Goal: Task Accomplishment & Management: Use online tool/utility

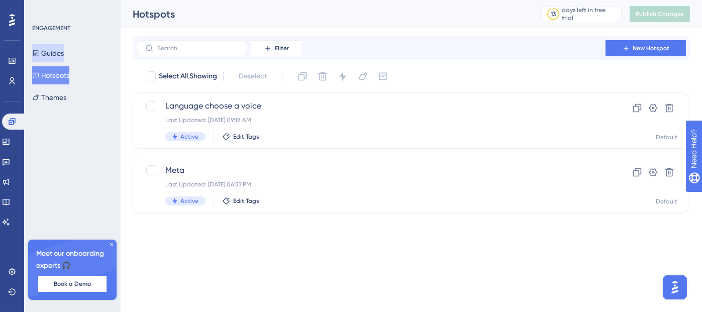
click at [52, 55] on button "Guides" at bounding box center [48, 53] width 32 height 18
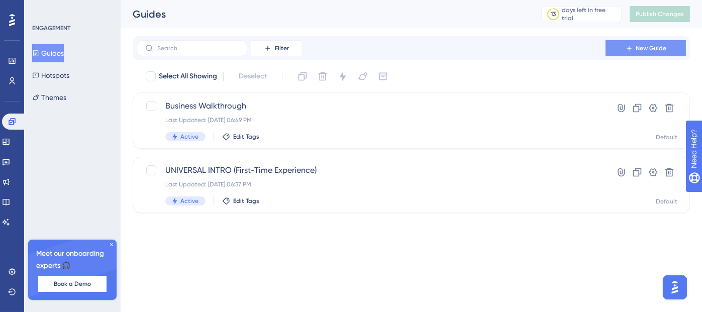
click at [650, 47] on span "New Guide" at bounding box center [651, 48] width 31 height 8
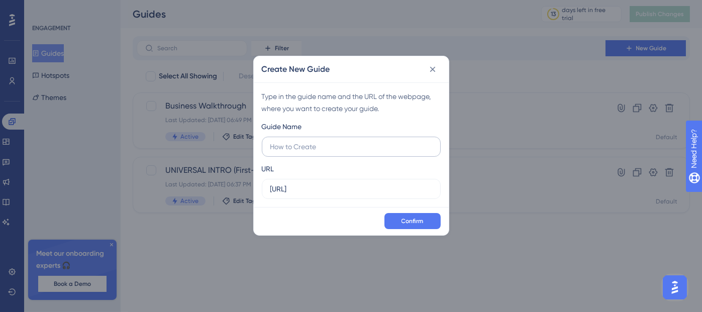
click at [421, 143] on input "text" at bounding box center [351, 146] width 162 height 11
type input "Welcome Guide just make a call"
click at [423, 222] on span "Confirm" at bounding box center [413, 221] width 22 height 8
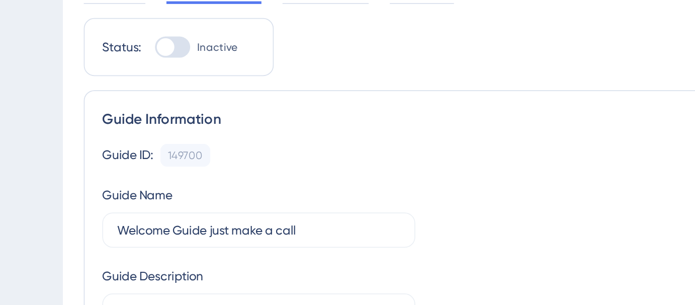
click at [273, 148] on div "Guide ID: 149700 Copy Guide Name Welcome Guide just make a call Guide Descripti…" at bounding box center [407, 185] width 529 height 106
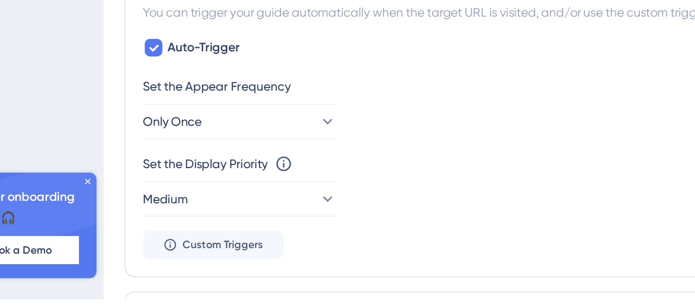
scroll to position [370, 0]
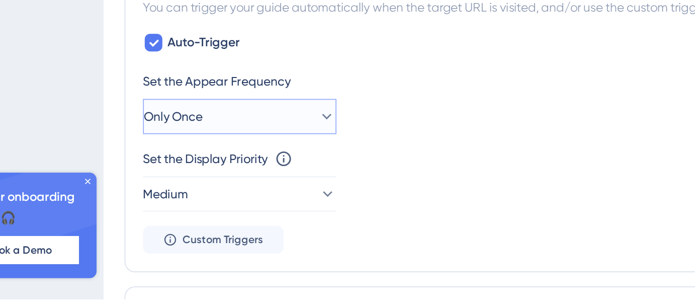
click at [201, 202] on button "Only Once" at bounding box center [198, 200] width 111 height 20
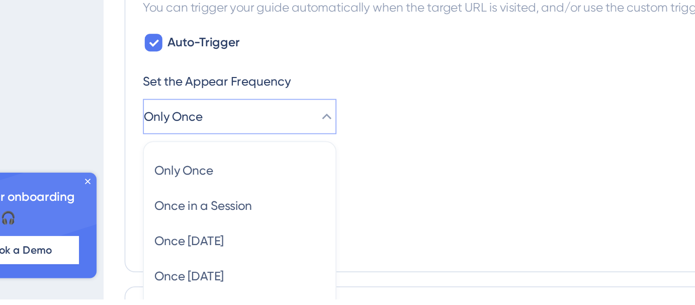
scroll to position [440, 0]
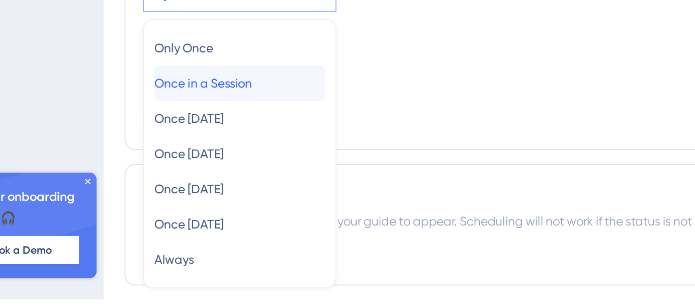
click at [215, 177] on div "Once in a Session Once in a Session" at bounding box center [199, 181] width 98 height 20
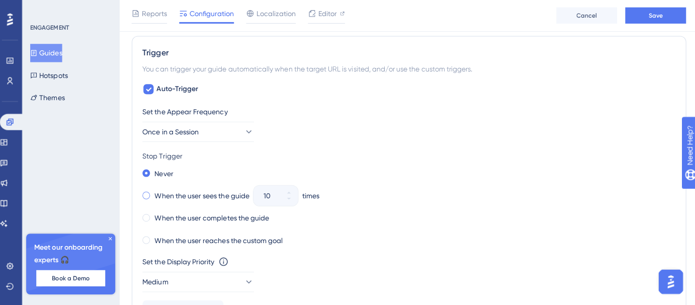
scroll to position [439, 0]
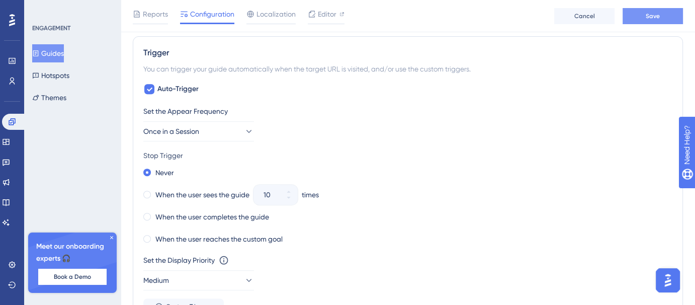
click at [661, 15] on button "Save" at bounding box center [652, 16] width 60 height 16
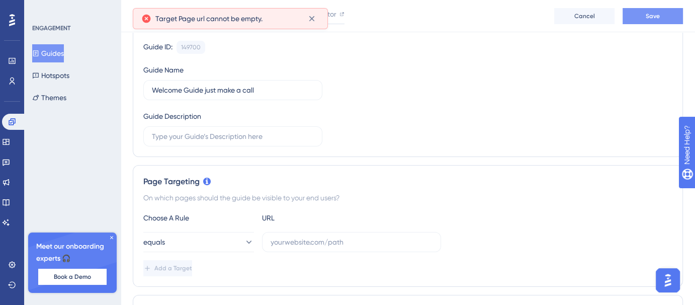
scroll to position [0, 0]
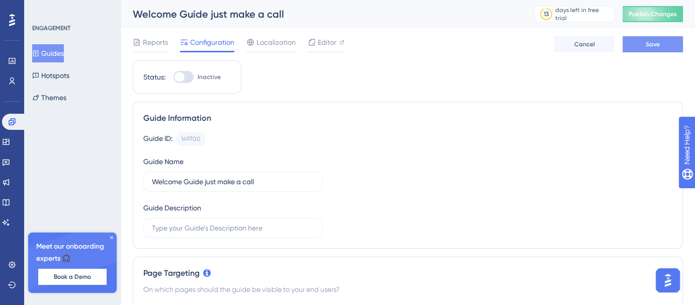
click at [650, 42] on span "Save" at bounding box center [652, 44] width 14 height 8
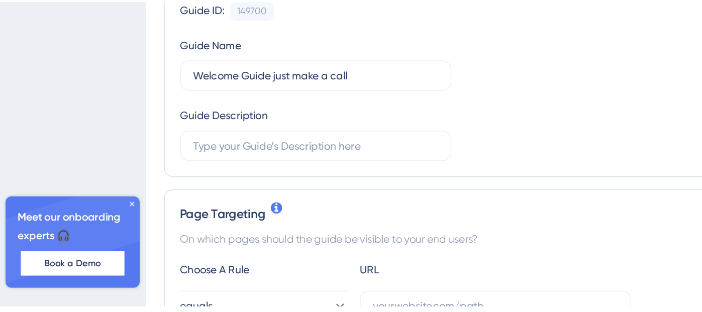
scroll to position [31, 0]
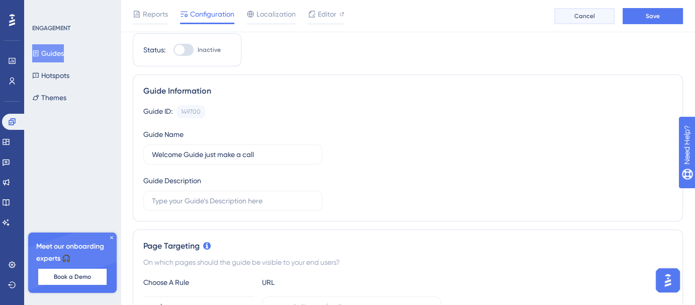
click at [588, 14] on span "Cancel" at bounding box center [584, 16] width 21 height 8
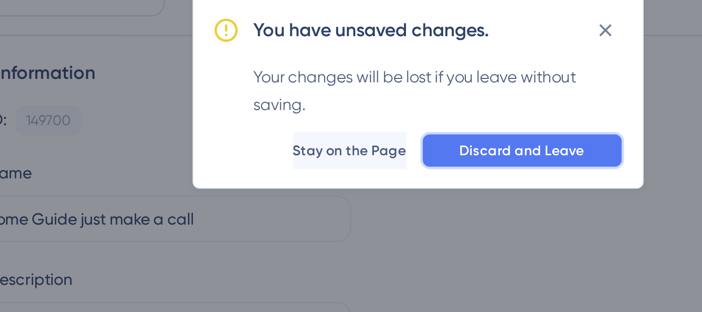
click at [383, 121] on span "Discard and Leave" at bounding box center [396, 125] width 54 height 8
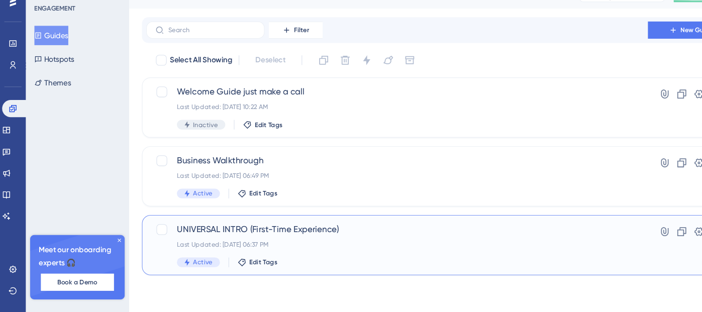
click at [302, 240] on span "UNIVERSAL INTRO (First-Time Experience)" at bounding box center [371, 235] width 412 height 12
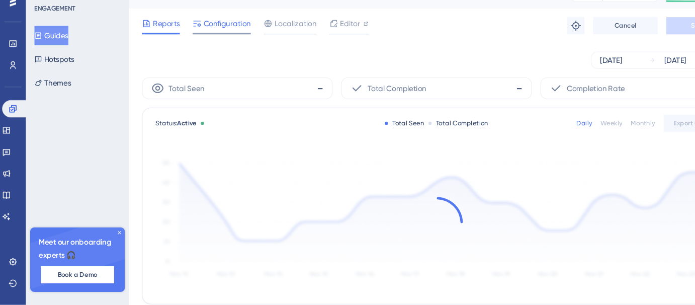
click at [213, 40] on span "Configuration" at bounding box center [212, 42] width 44 height 12
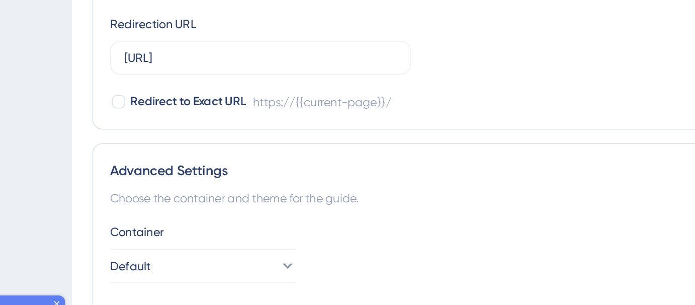
scroll to position [922, 0]
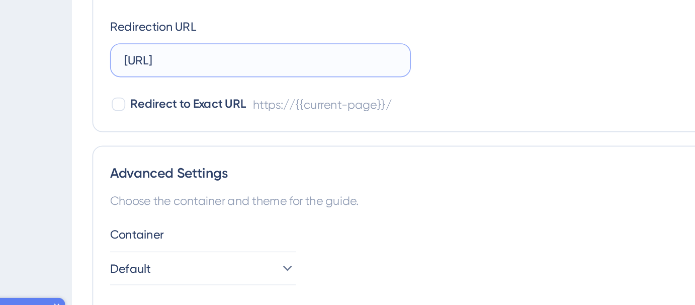
click at [296, 92] on input "[URL]" at bounding box center [233, 90] width 162 height 11
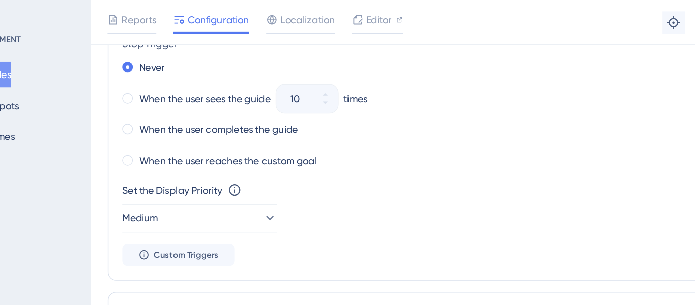
scroll to position [632, 0]
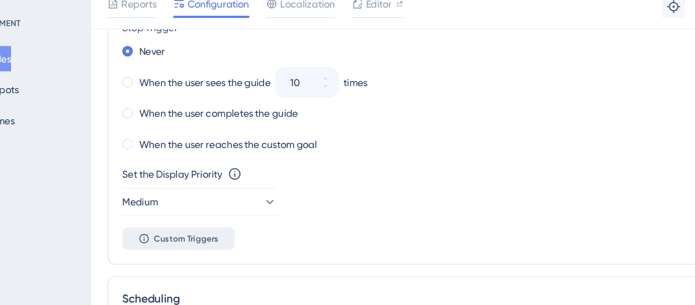
type input "[URL]"
click at [193, 179] on span "Custom Triggers" at bounding box center [189, 182] width 46 height 8
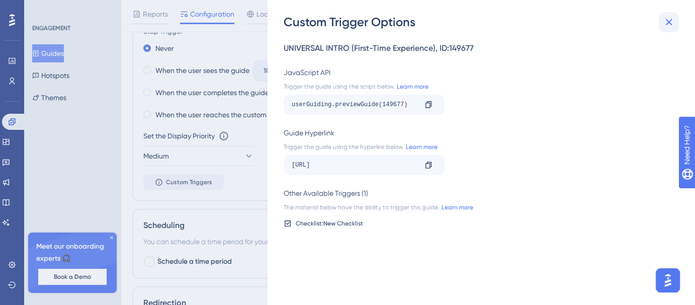
click at [665, 21] on icon at bounding box center [668, 22] width 12 height 12
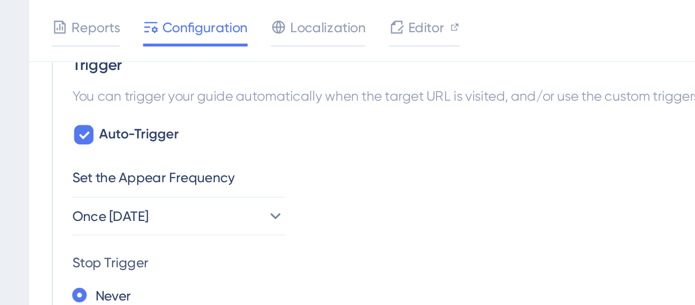
scroll to position [521, 0]
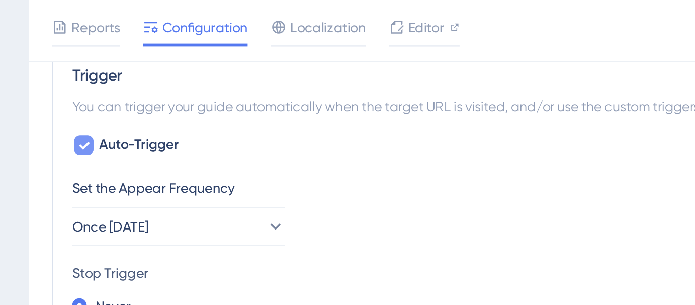
click at [150, 71] on icon at bounding box center [149, 75] width 6 height 8
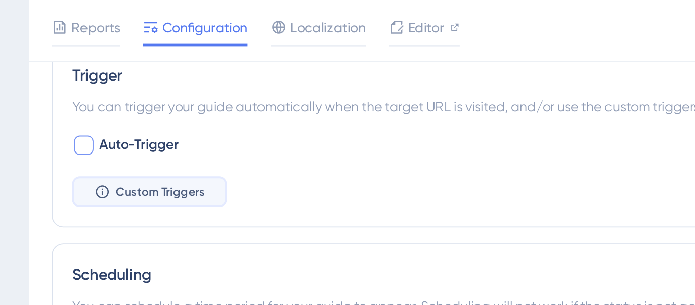
click at [158, 97] on icon at bounding box center [159, 100] width 8 height 8
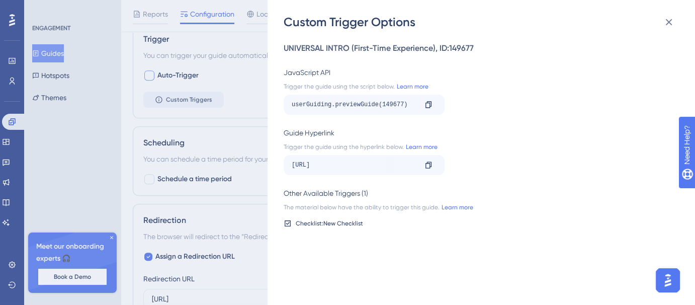
click at [244, 114] on div "Custom Trigger Options UNIVERSAL INTRO (First-Time Experience) , ID: 149677 Jav…" at bounding box center [347, 152] width 695 height 305
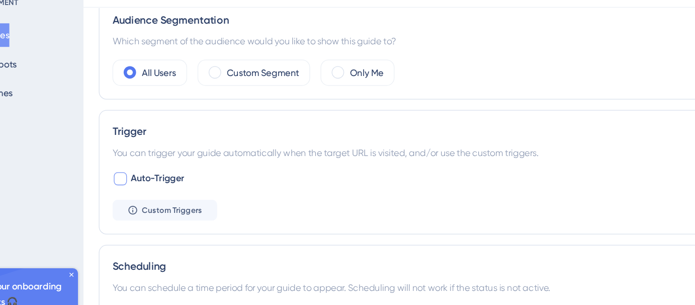
scroll to position [433, 0]
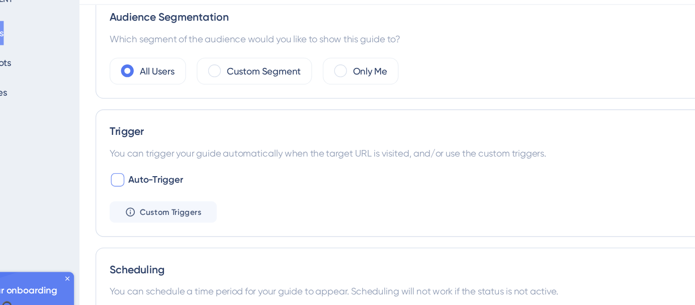
click at [152, 164] on div at bounding box center [149, 163] width 10 height 10
checkbox input "true"
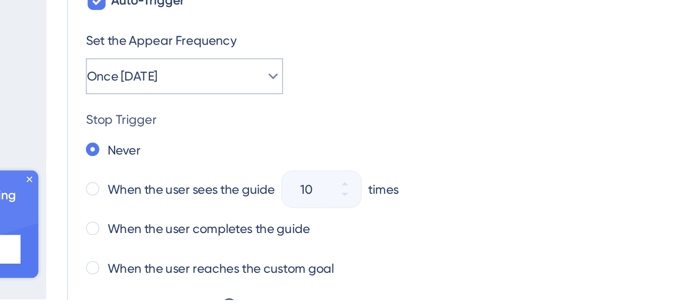
scroll to position [460, 0]
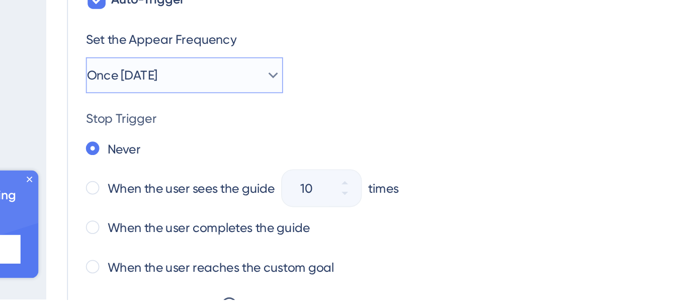
click at [243, 175] on icon at bounding box center [248, 179] width 10 height 10
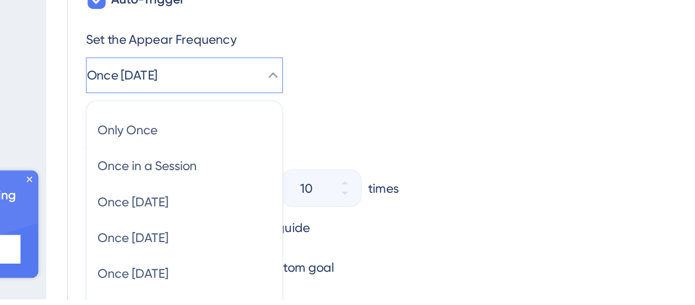
scroll to position [507, 0]
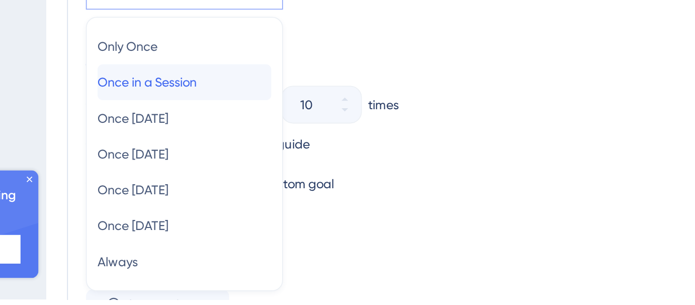
click at [215, 178] on div "Once in a Session Once in a Session" at bounding box center [199, 183] width 98 height 20
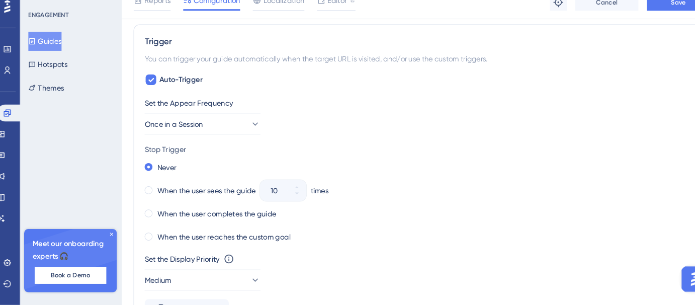
scroll to position [515, 0]
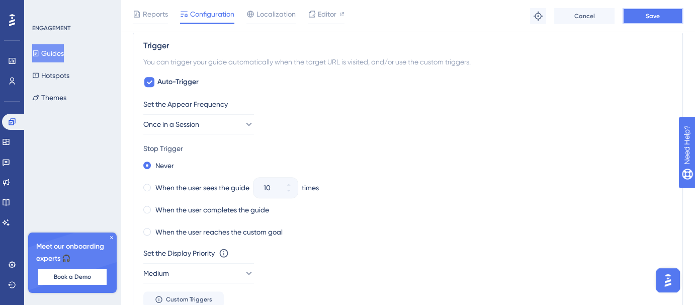
click at [668, 17] on button "Save" at bounding box center [652, 16] width 60 height 16
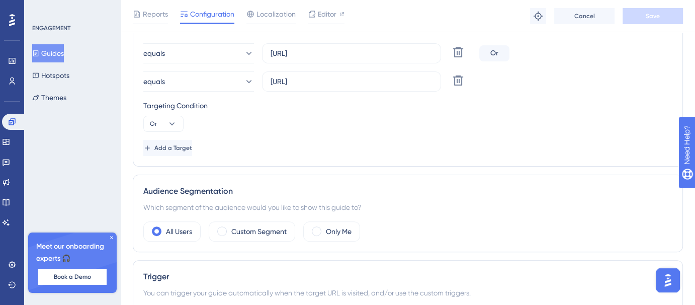
scroll to position [0, 0]
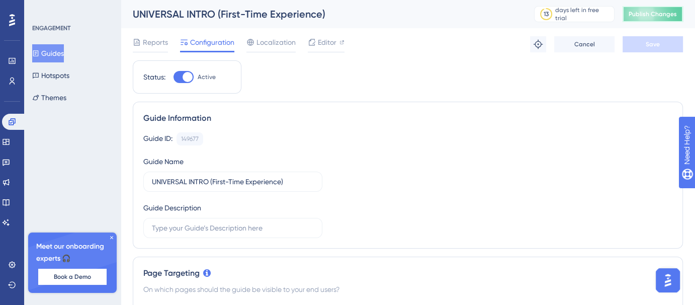
click at [672, 12] on span "Publish Changes" at bounding box center [652, 14] width 48 height 8
